Goal: Task Accomplishment & Management: Manage account settings

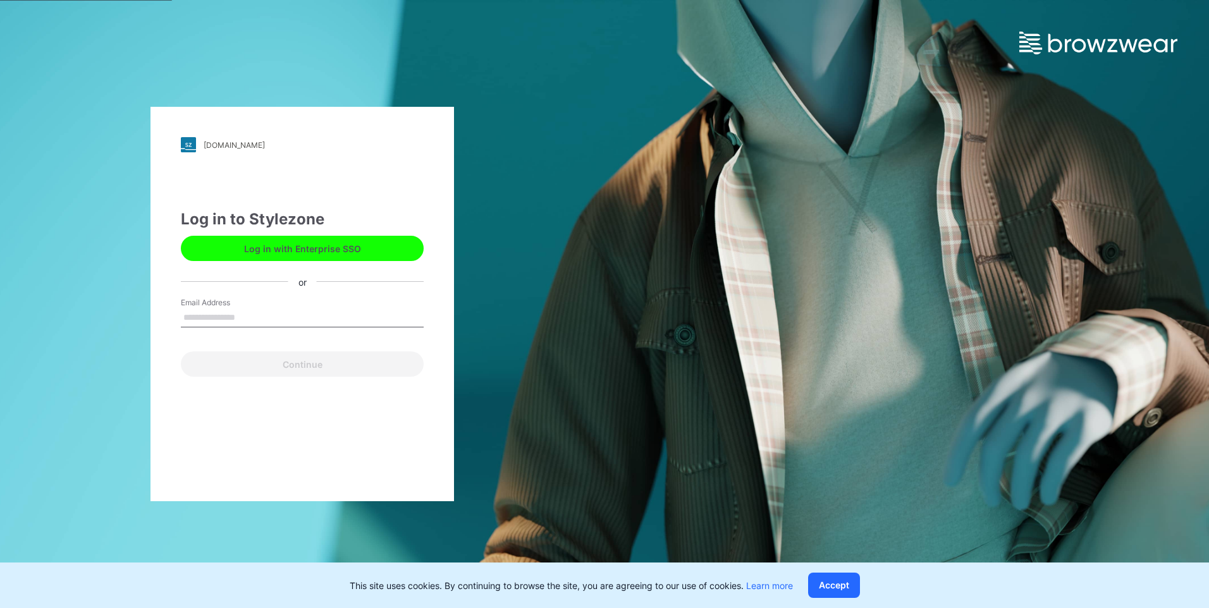
click at [204, 316] on input "Email Address" at bounding box center [302, 318] width 243 height 19
type input "**********"
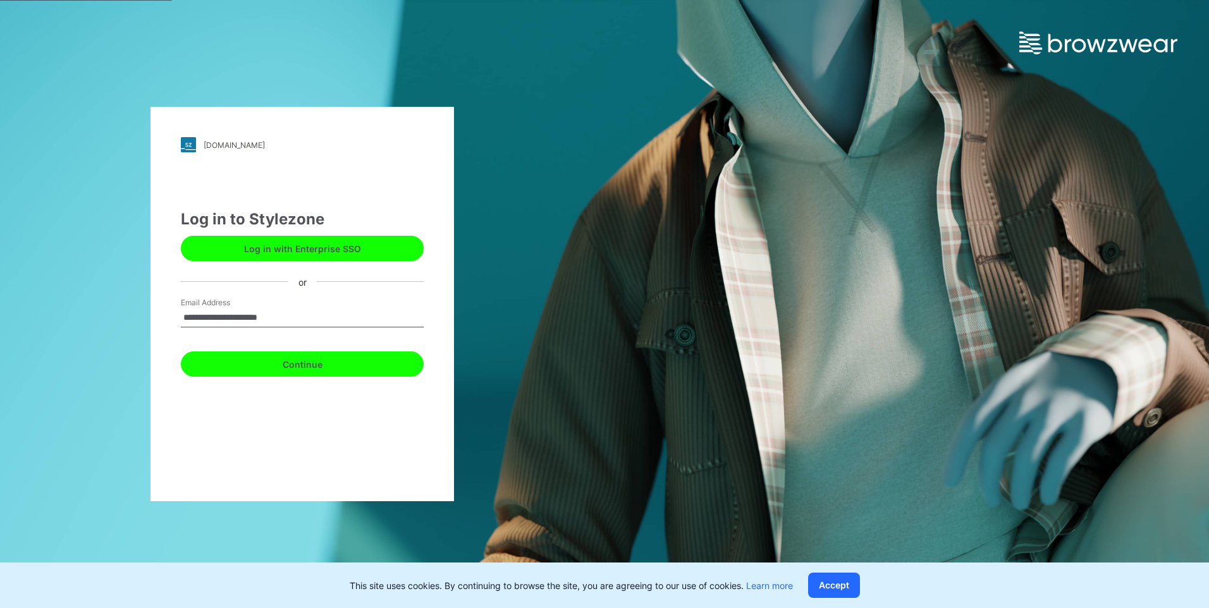
click at [268, 371] on button "Continue" at bounding box center [302, 364] width 243 height 25
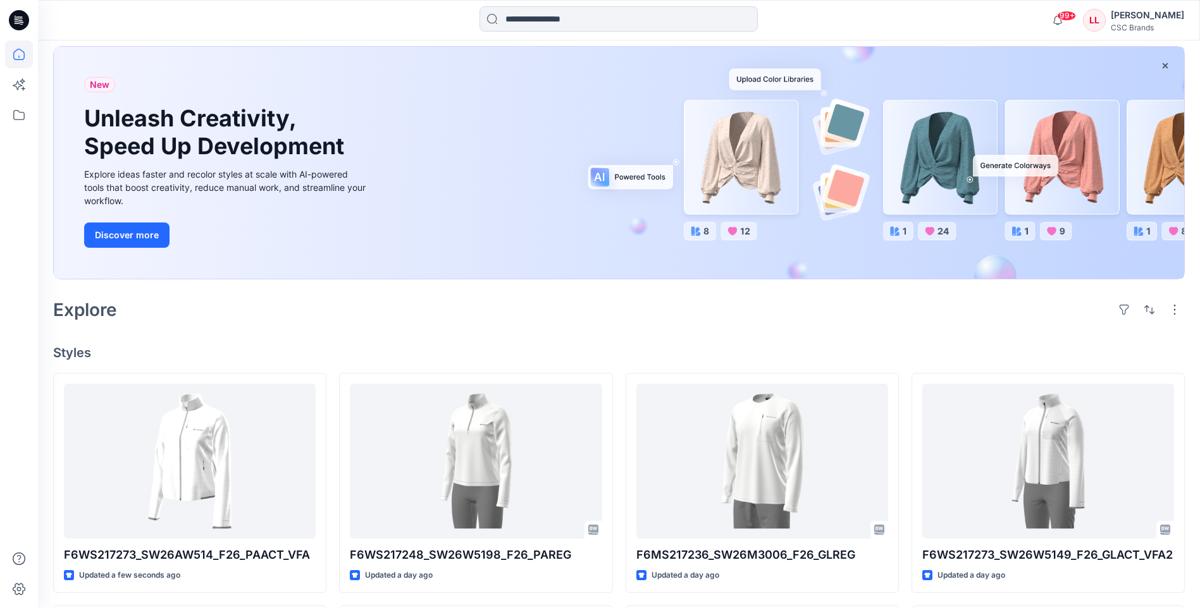
scroll to position [126, 0]
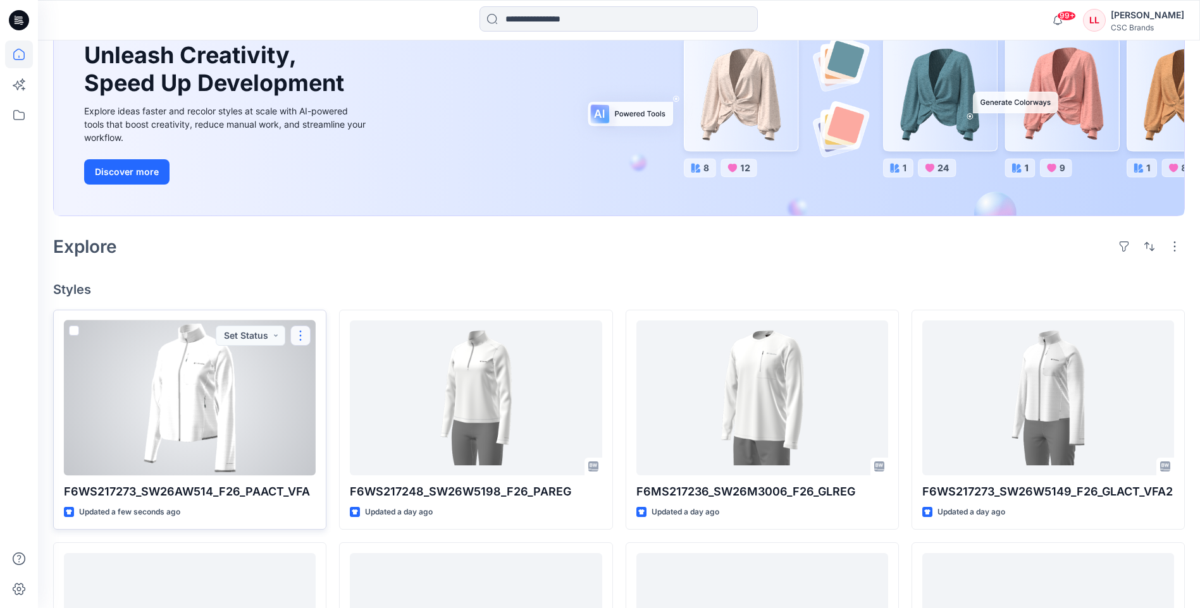
click at [304, 339] on button "button" at bounding box center [300, 336] width 20 height 20
click at [325, 365] on p "Edit" at bounding box center [324, 365] width 16 height 13
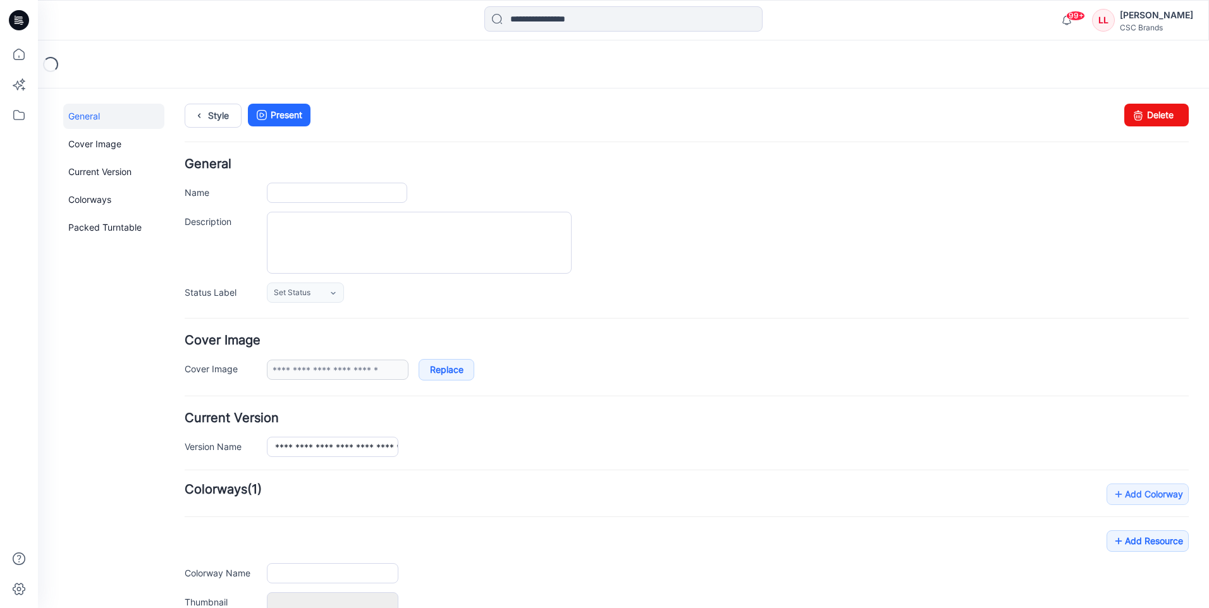
type input "**********"
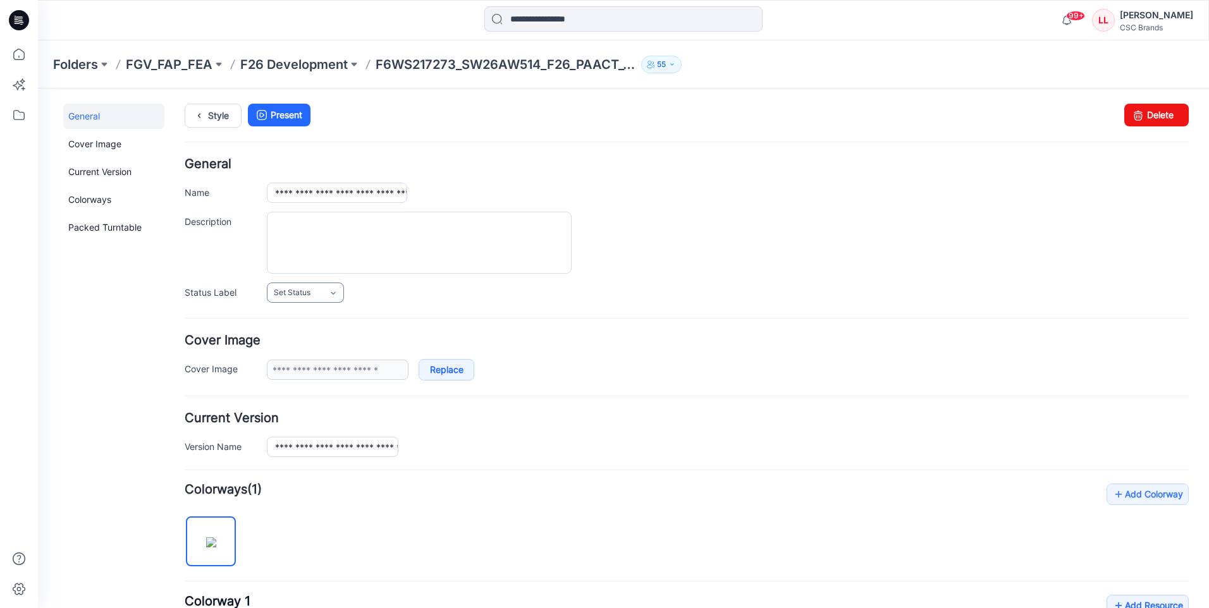
click at [338, 295] on icon at bounding box center [333, 293] width 10 height 10
click at [320, 431] on link "F/A Virtual" at bounding box center [318, 430] width 96 height 27
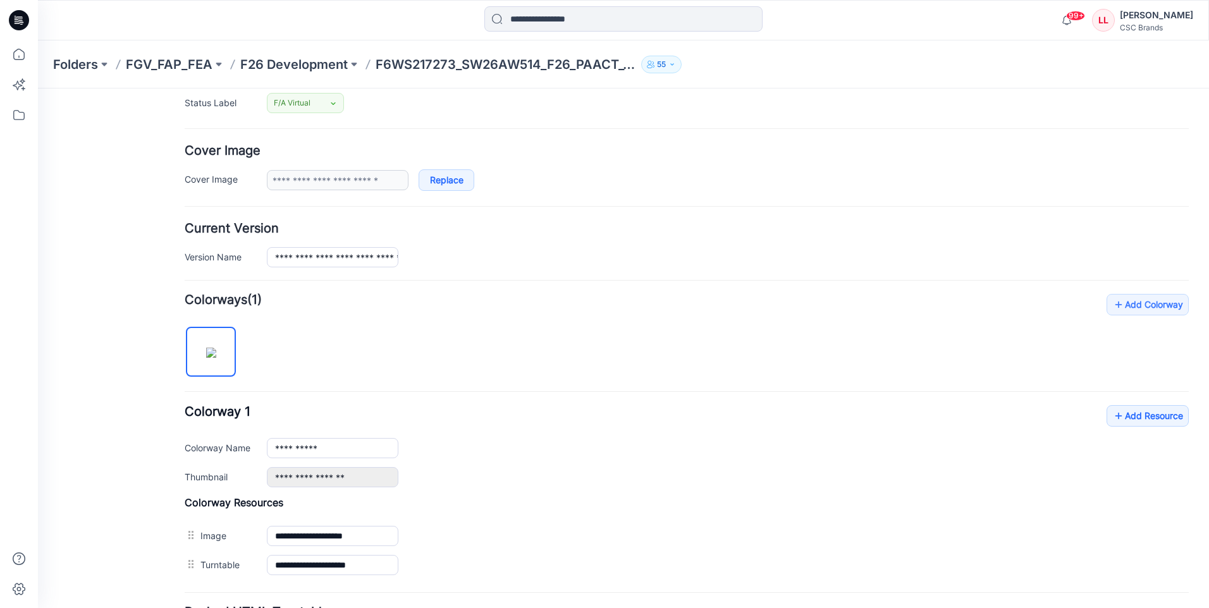
scroll to position [306, 0]
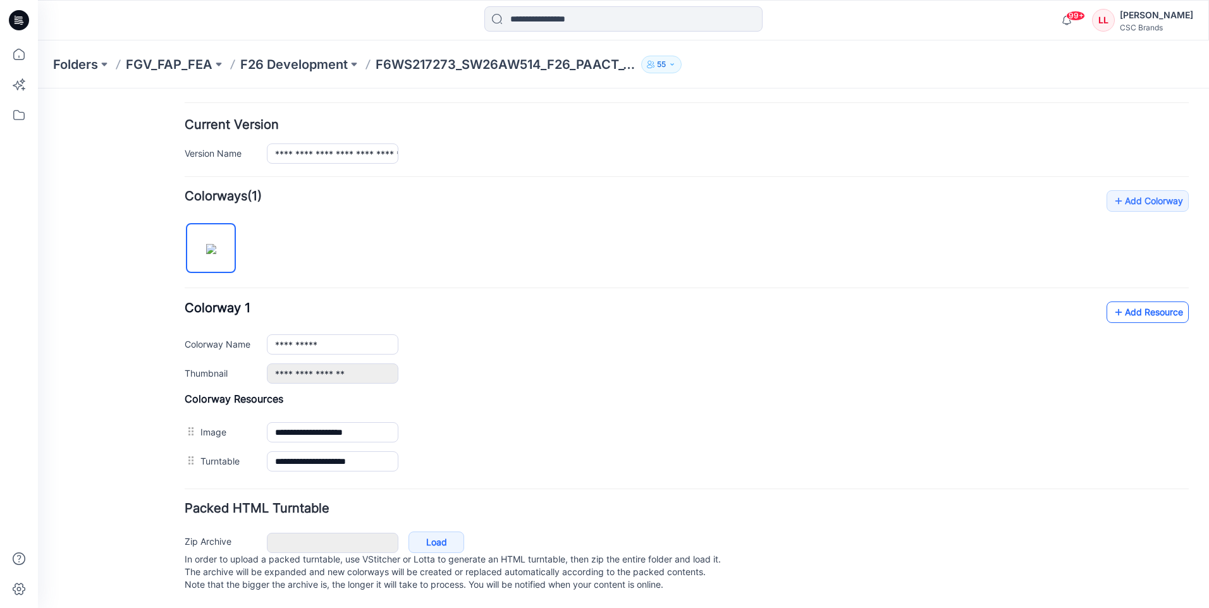
click at [1127, 302] on link "Add Resource" at bounding box center [1148, 313] width 82 height 22
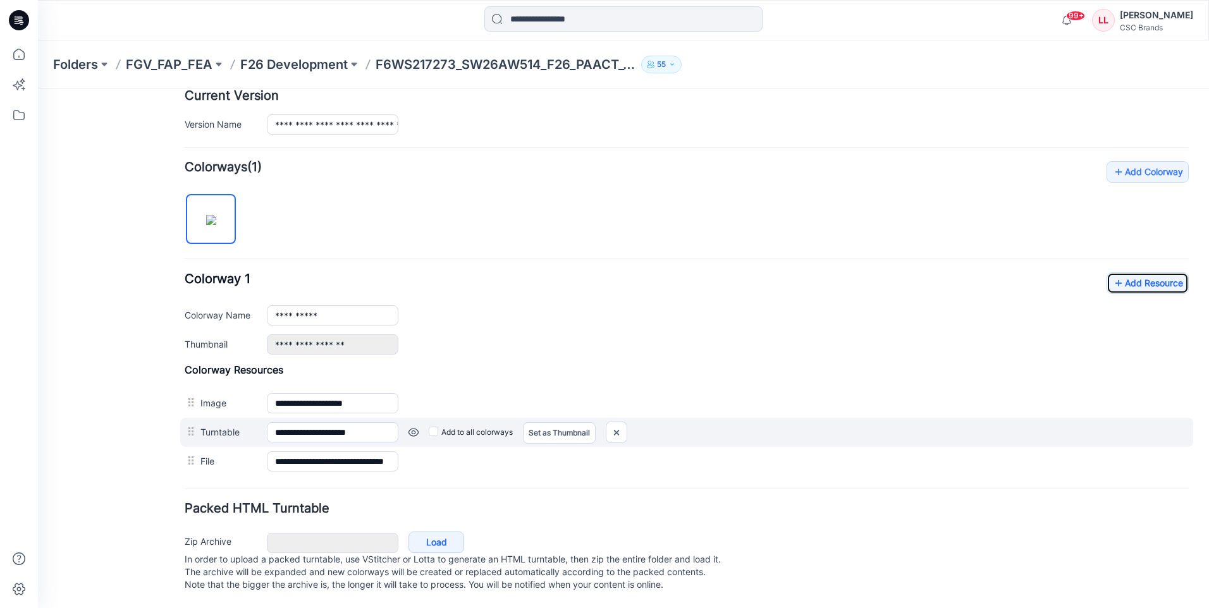
scroll to position [335, 0]
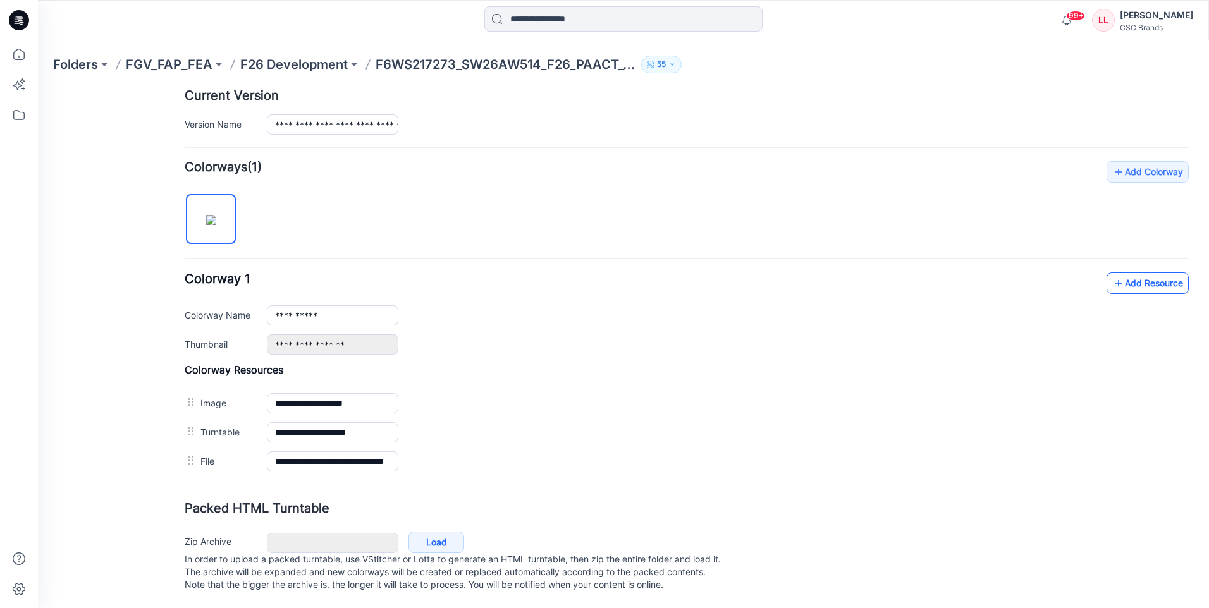
click at [1127, 276] on link "Add Resource" at bounding box center [1148, 284] width 82 height 22
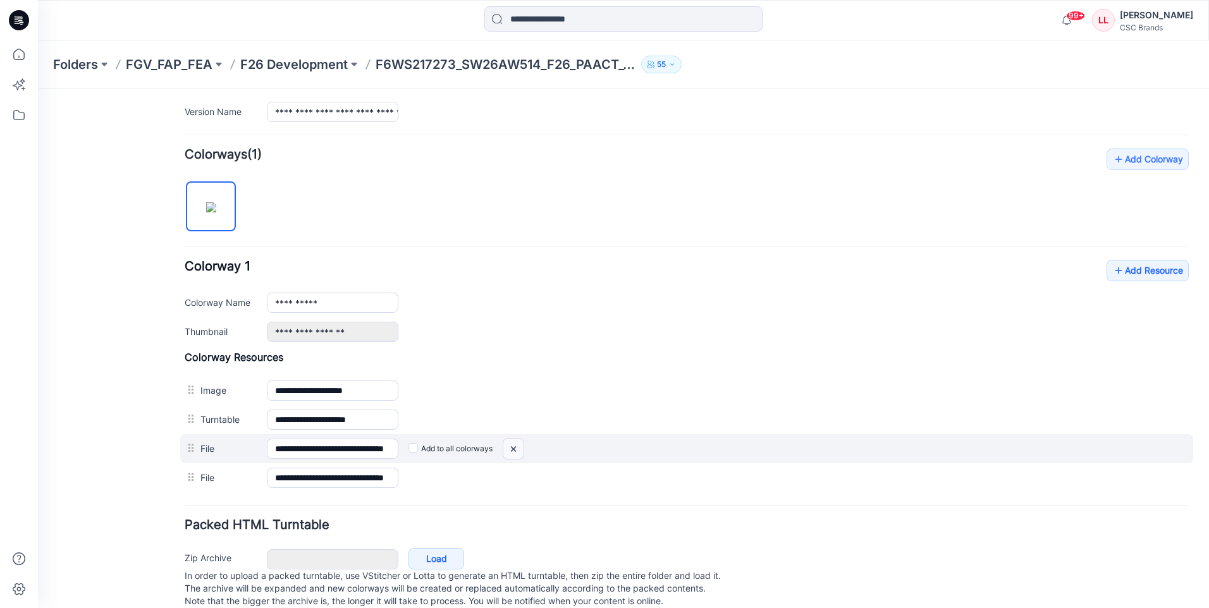
drag, startPoint x: 515, startPoint y: 452, endPoint x: 703, endPoint y: 152, distance: 353.8
click at [515, 452] on img at bounding box center [513, 449] width 20 height 21
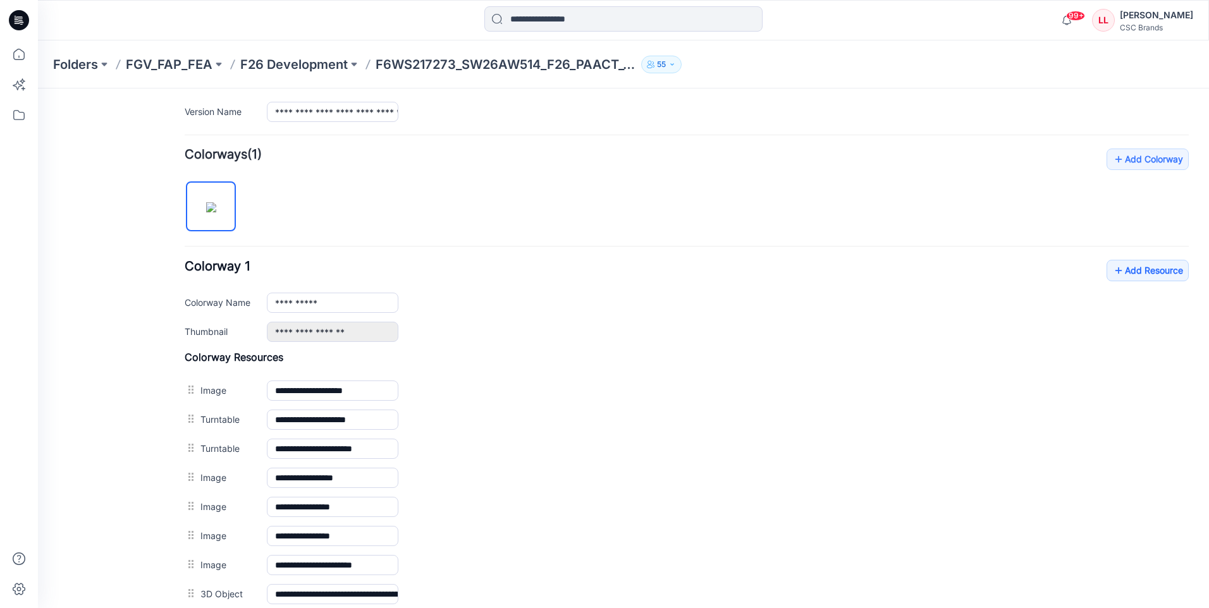
click at [18, 23] on icon at bounding box center [19, 20] width 20 height 20
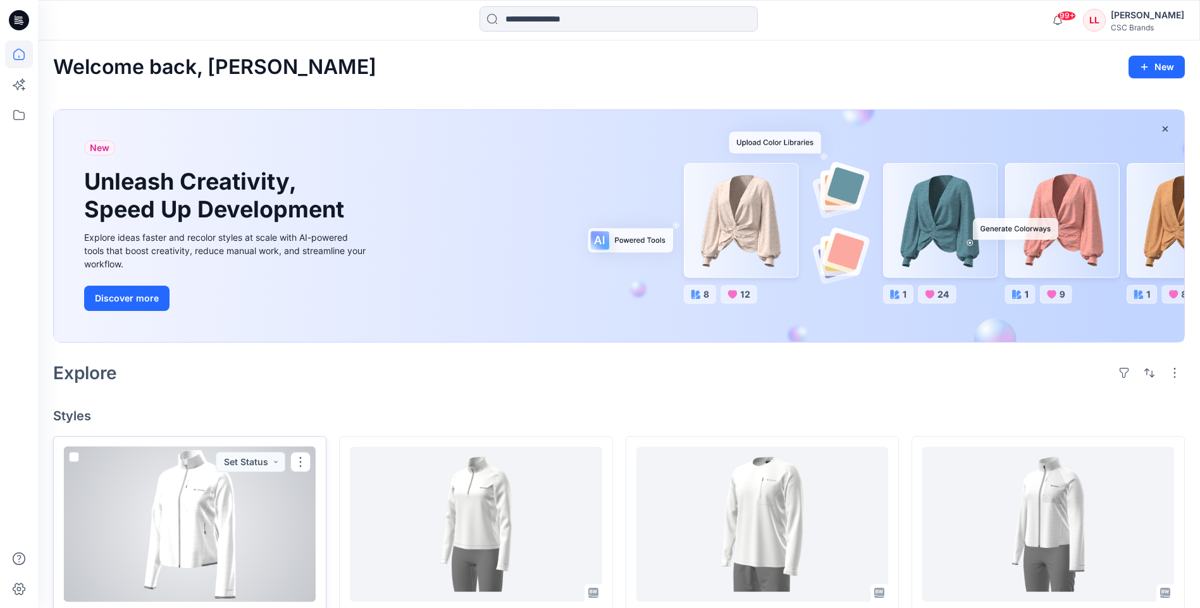
click at [285, 513] on div at bounding box center [190, 524] width 252 height 155
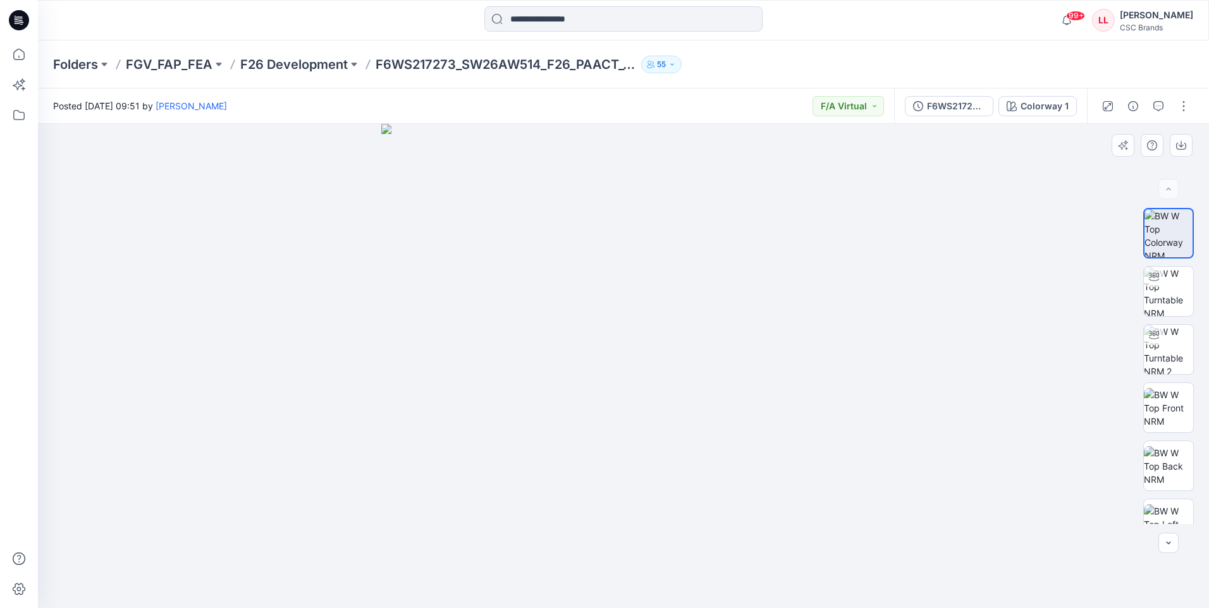
click at [764, 218] on img at bounding box center [623, 366] width 484 height 484
